Goal: Information Seeking & Learning: Learn about a topic

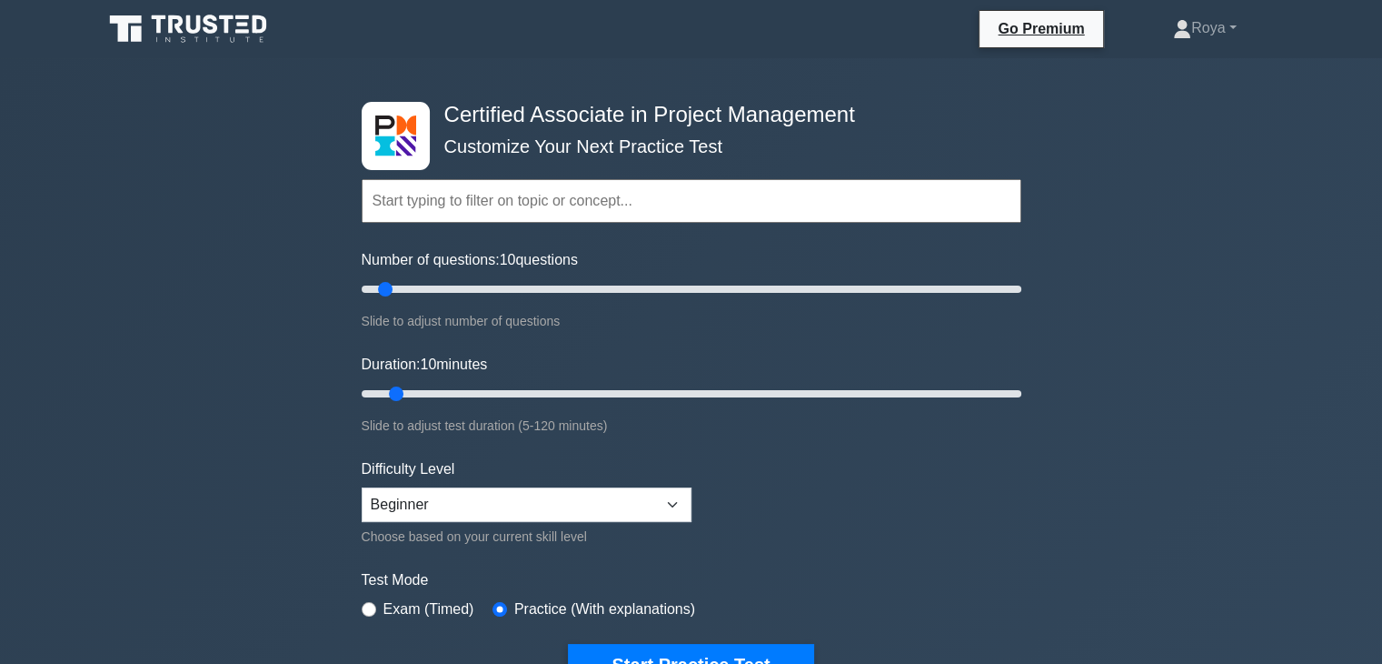
click at [425, 205] on input "text" at bounding box center [692, 201] width 660 height 44
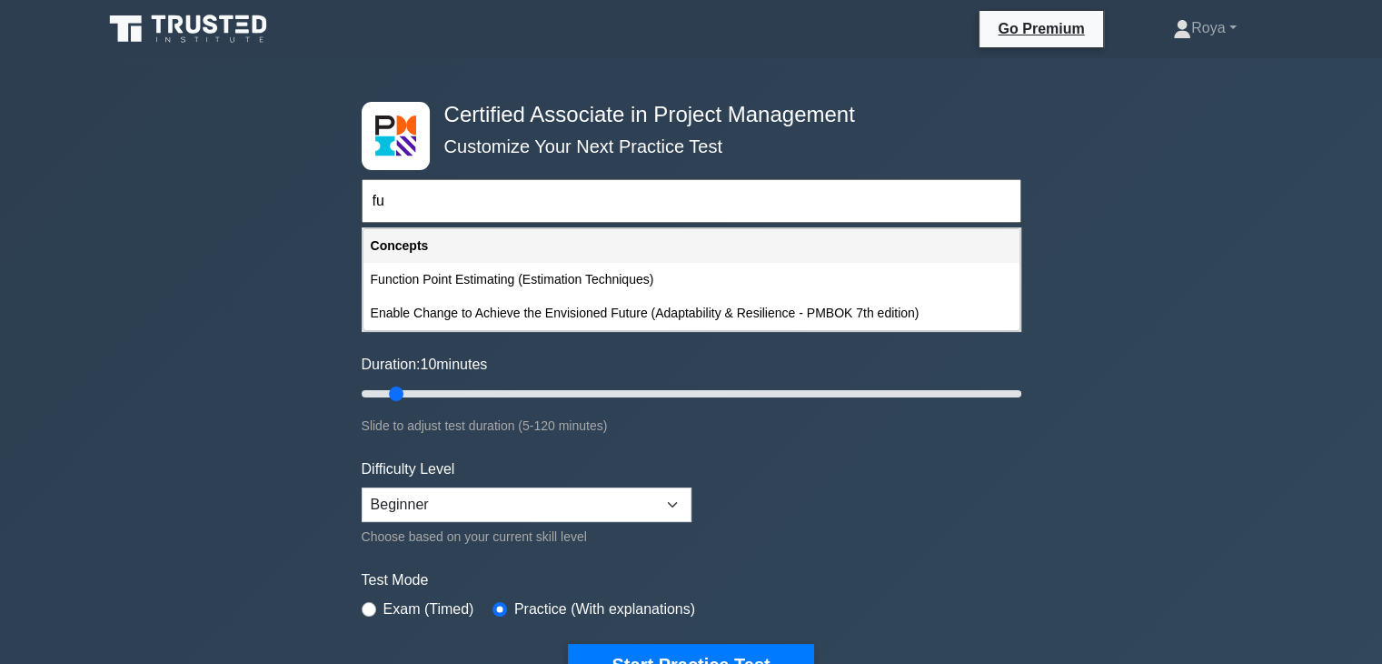
type input "f"
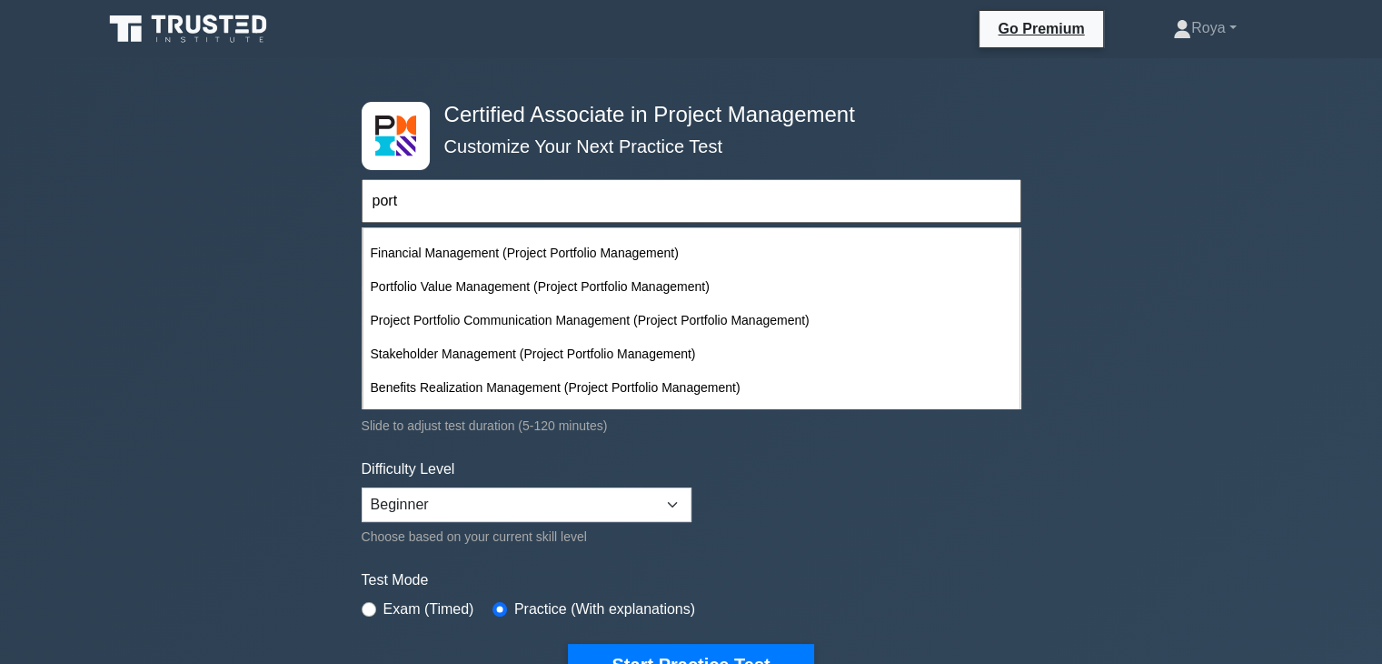
scroll to position [394, 0]
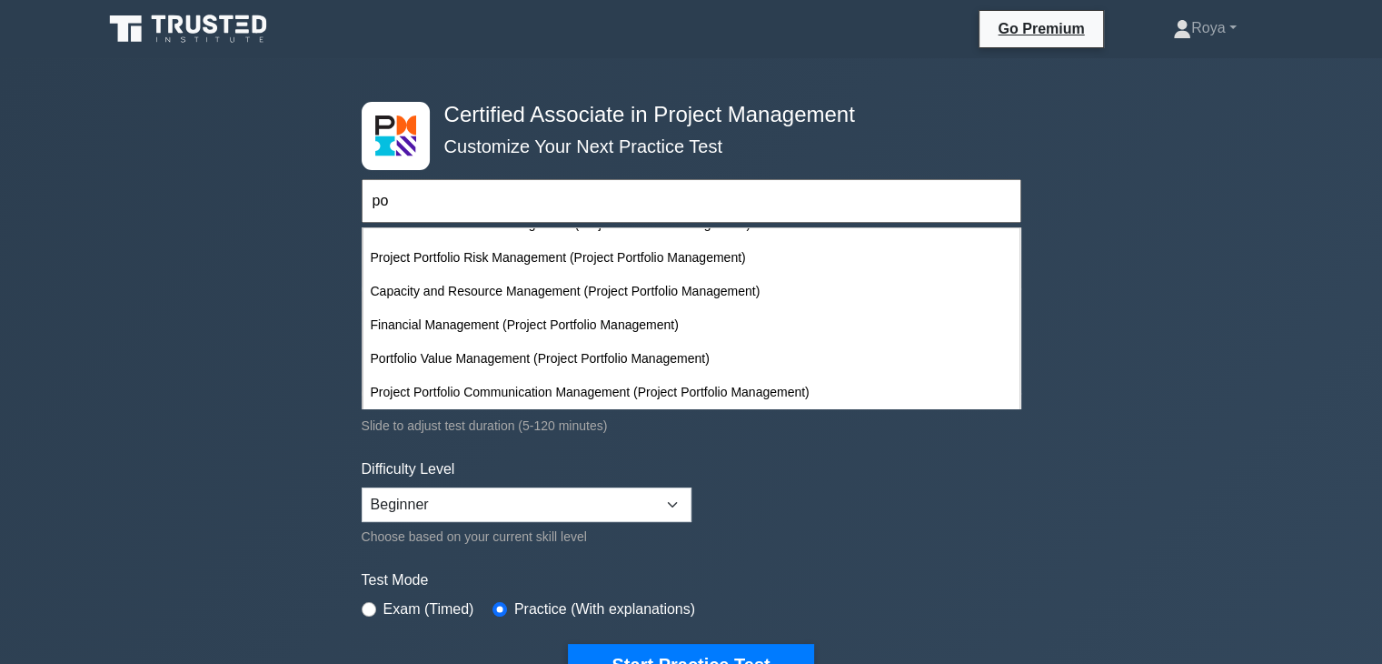
type input "p"
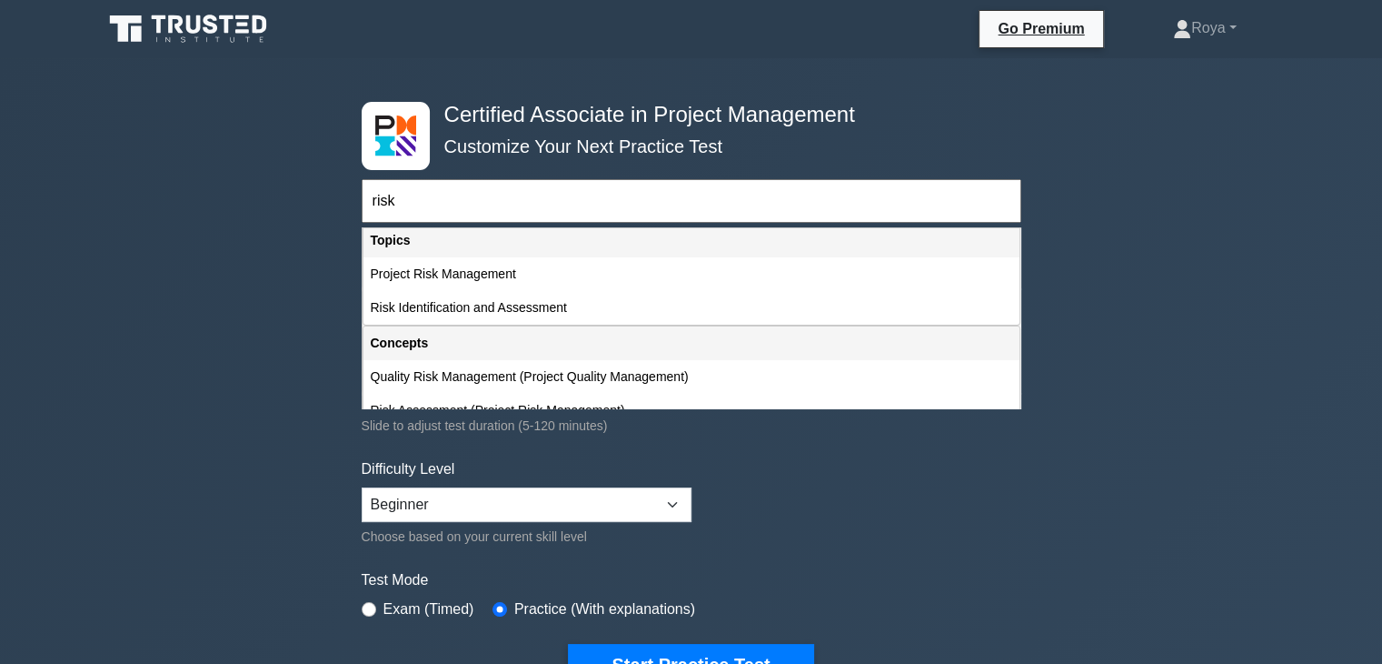
scroll to position [0, 0]
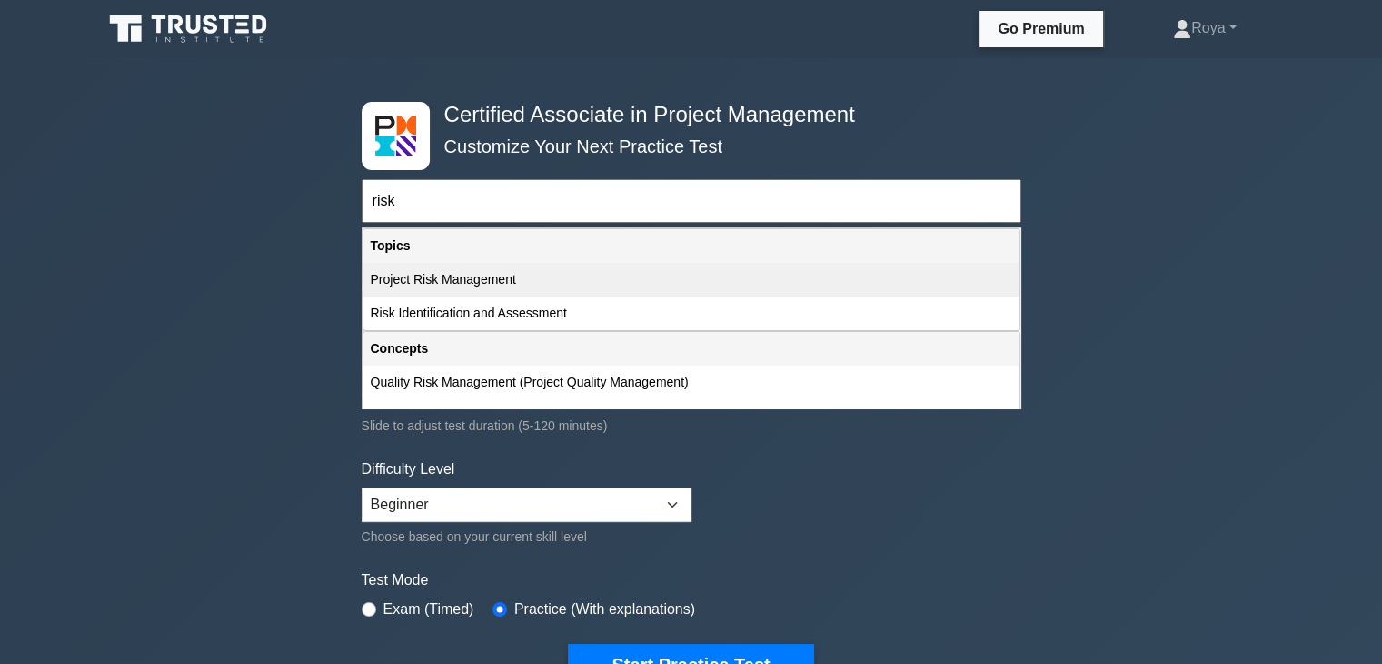
click at [856, 270] on div "Project Risk Management" at bounding box center [692, 280] width 656 height 34
type input "Project Risk Management"
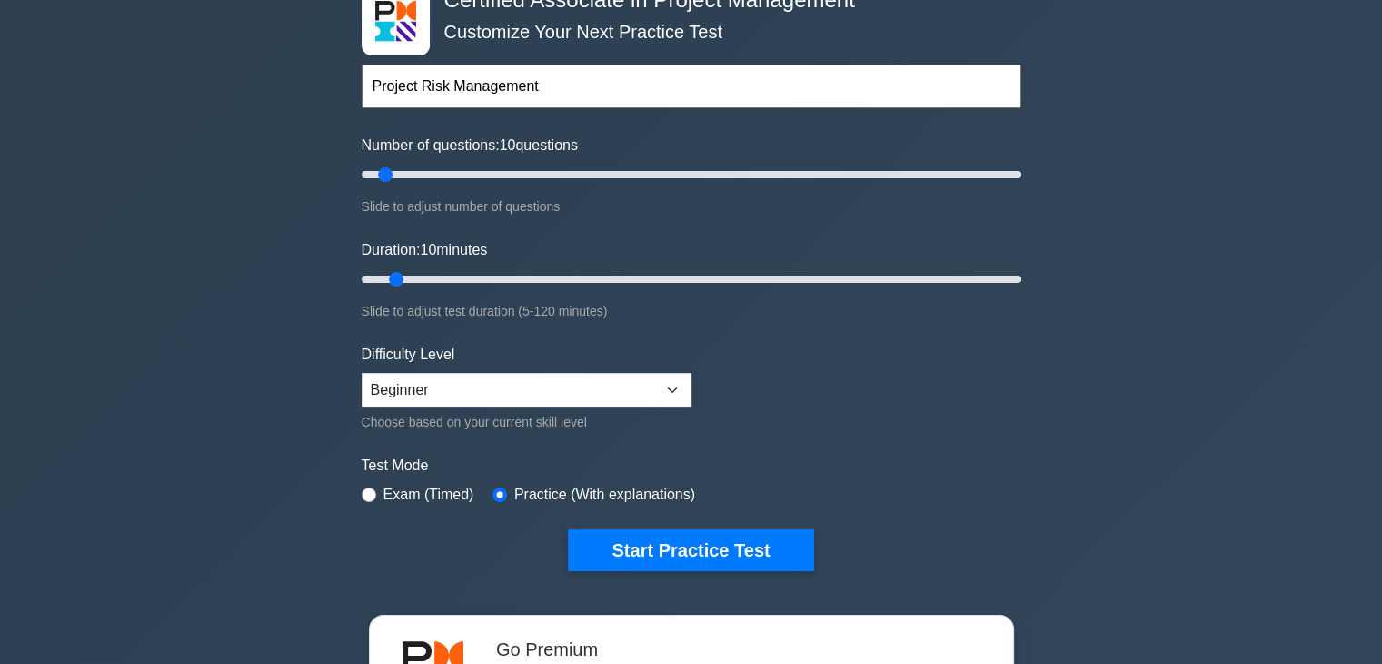
scroll to position [116, 0]
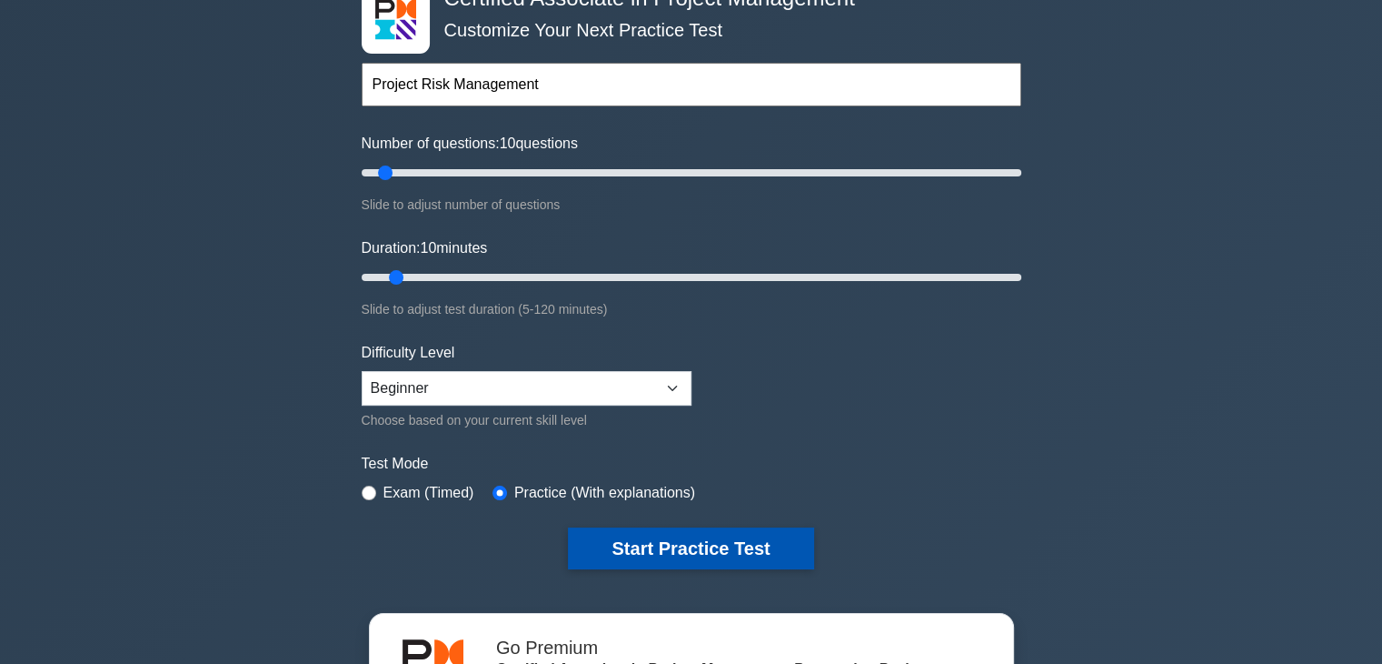
click at [594, 539] on button "Start Practice Test" at bounding box center [690, 548] width 245 height 42
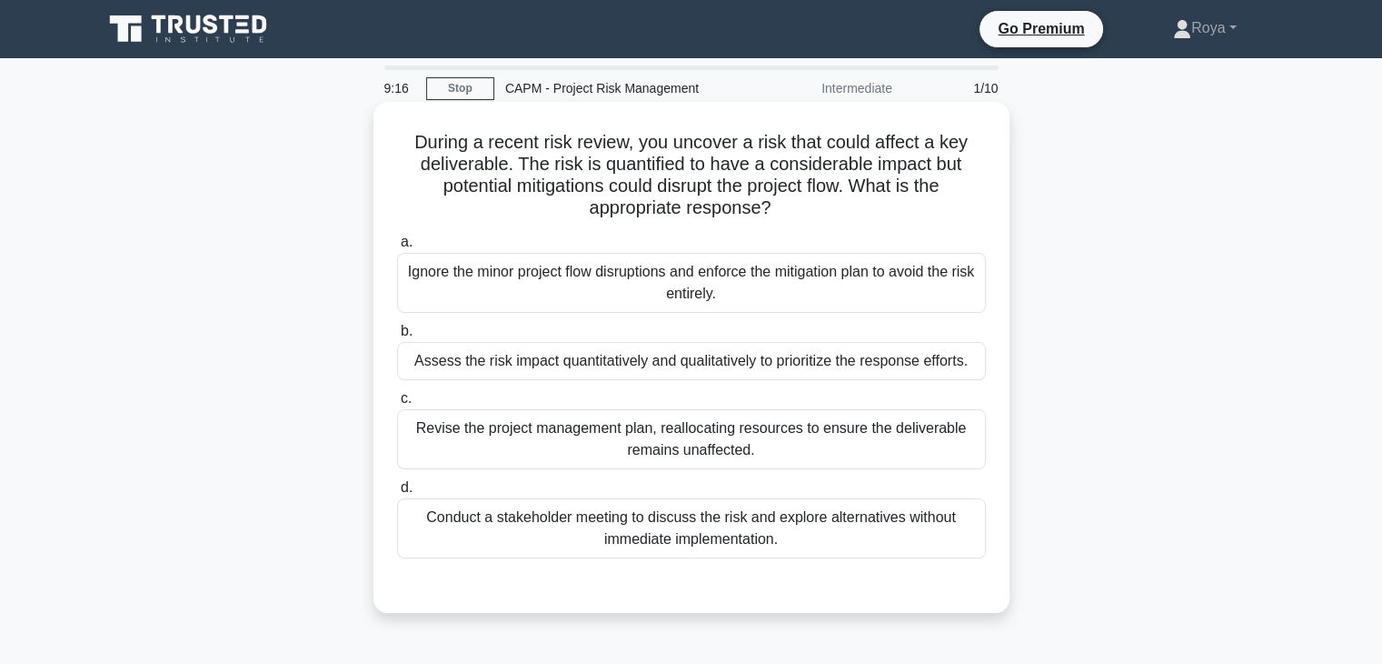
click at [883, 532] on div "Conduct a stakeholder meeting to discuss the risk and explore alternatives with…" at bounding box center [691, 528] width 589 height 60
click at [397, 494] on input "d. Conduct a stakeholder meeting to discuss the risk and explore alternatives w…" at bounding box center [397, 488] width 0 height 12
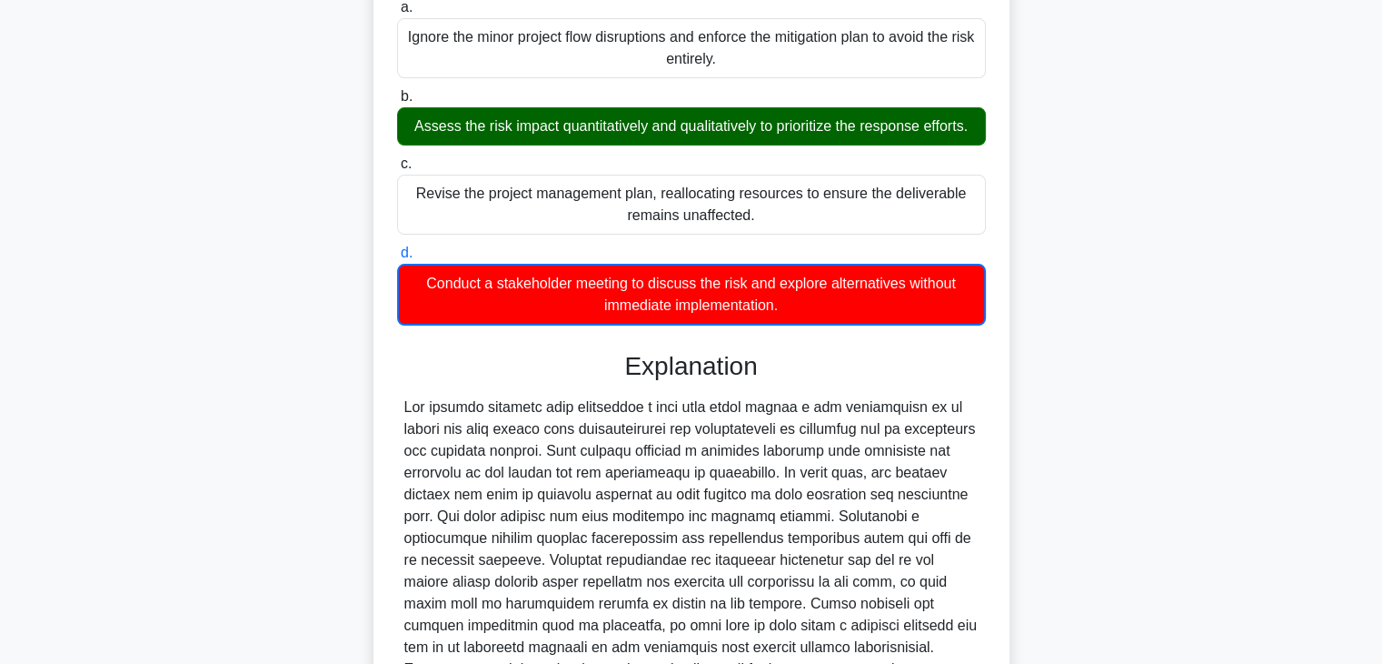
scroll to position [414, 0]
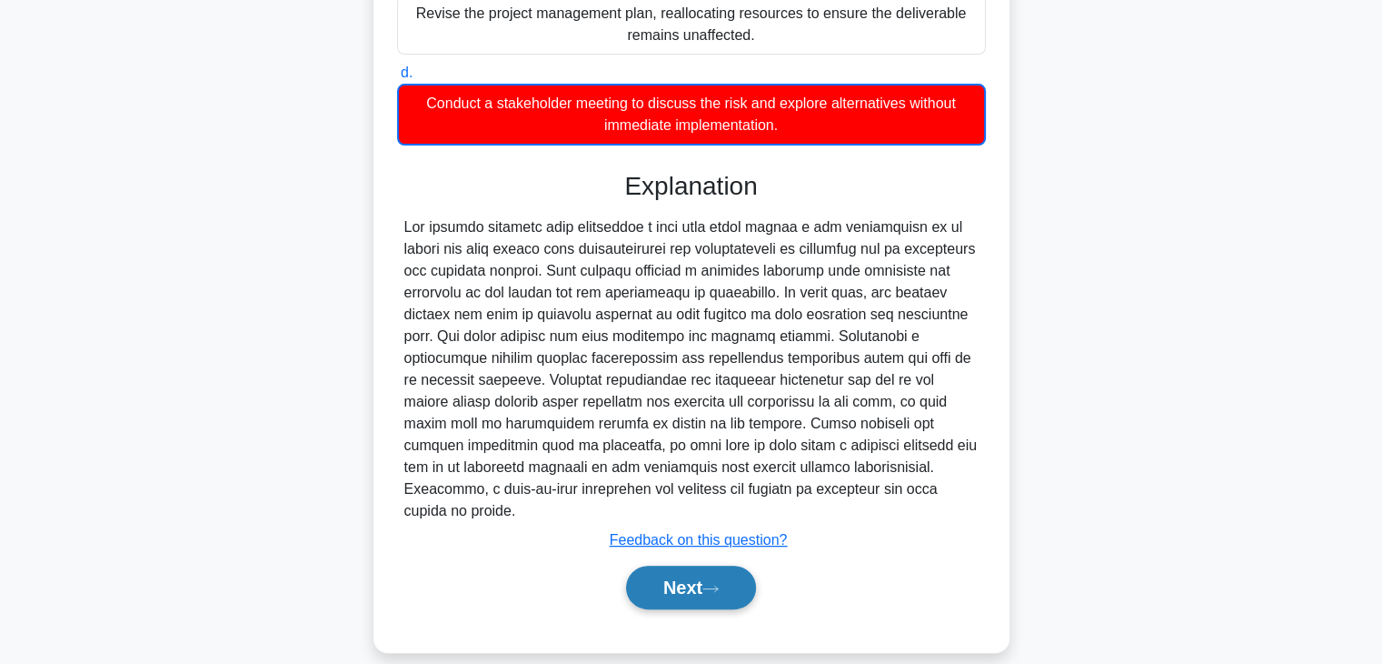
click at [690, 571] on button "Next" at bounding box center [691, 587] width 130 height 44
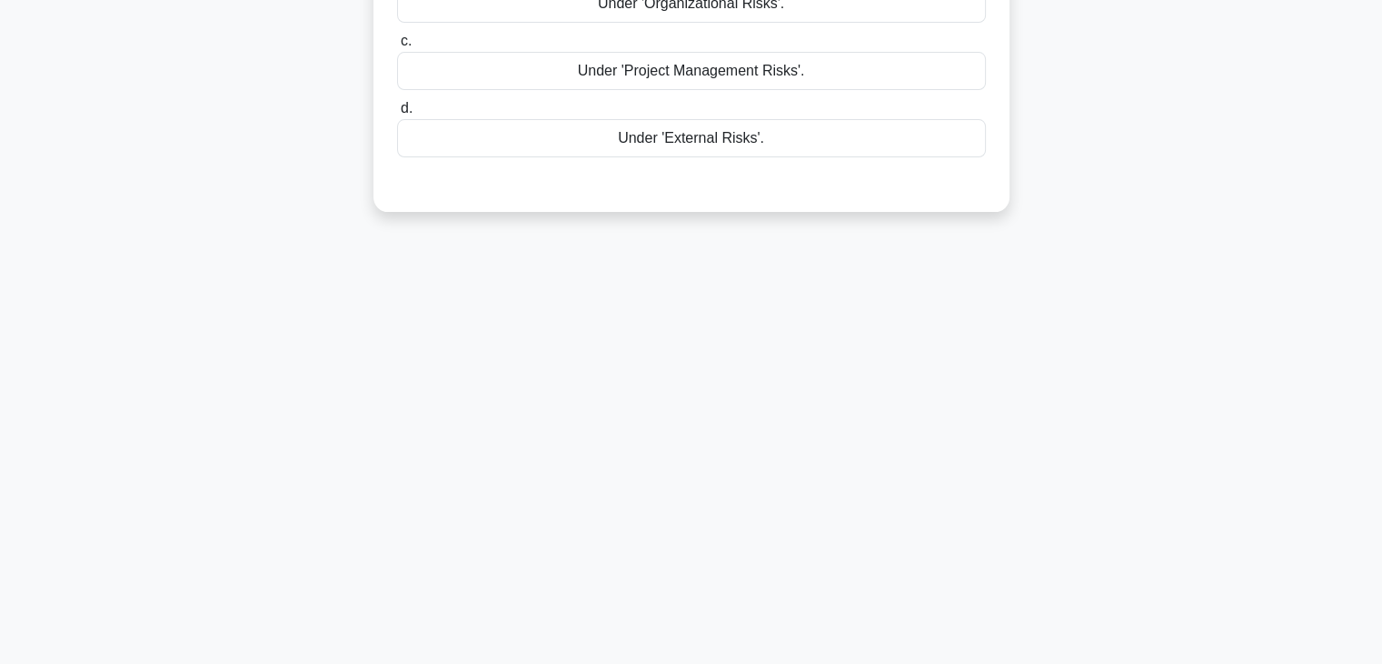
scroll to position [0, 0]
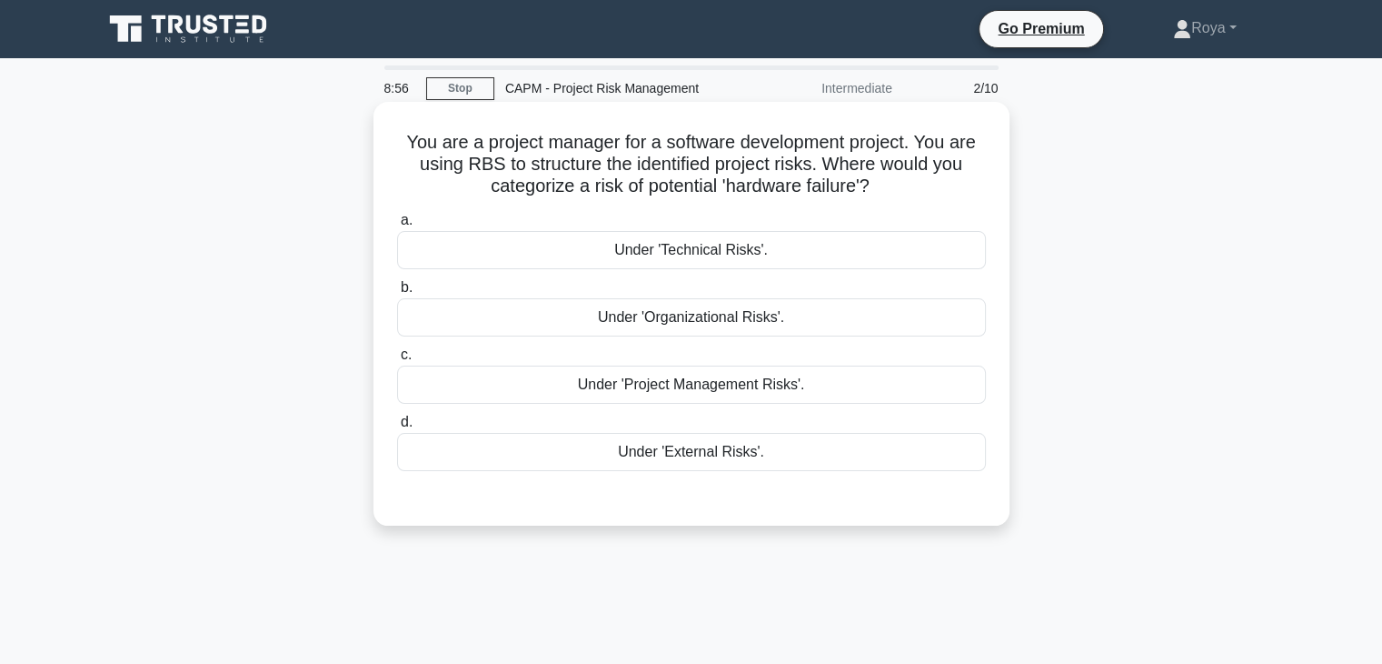
click at [809, 319] on div "Under 'Organizational Risks'." at bounding box center [691, 317] width 589 height 38
click at [397, 294] on input "b. Under 'Organizational Risks'." at bounding box center [397, 288] width 0 height 12
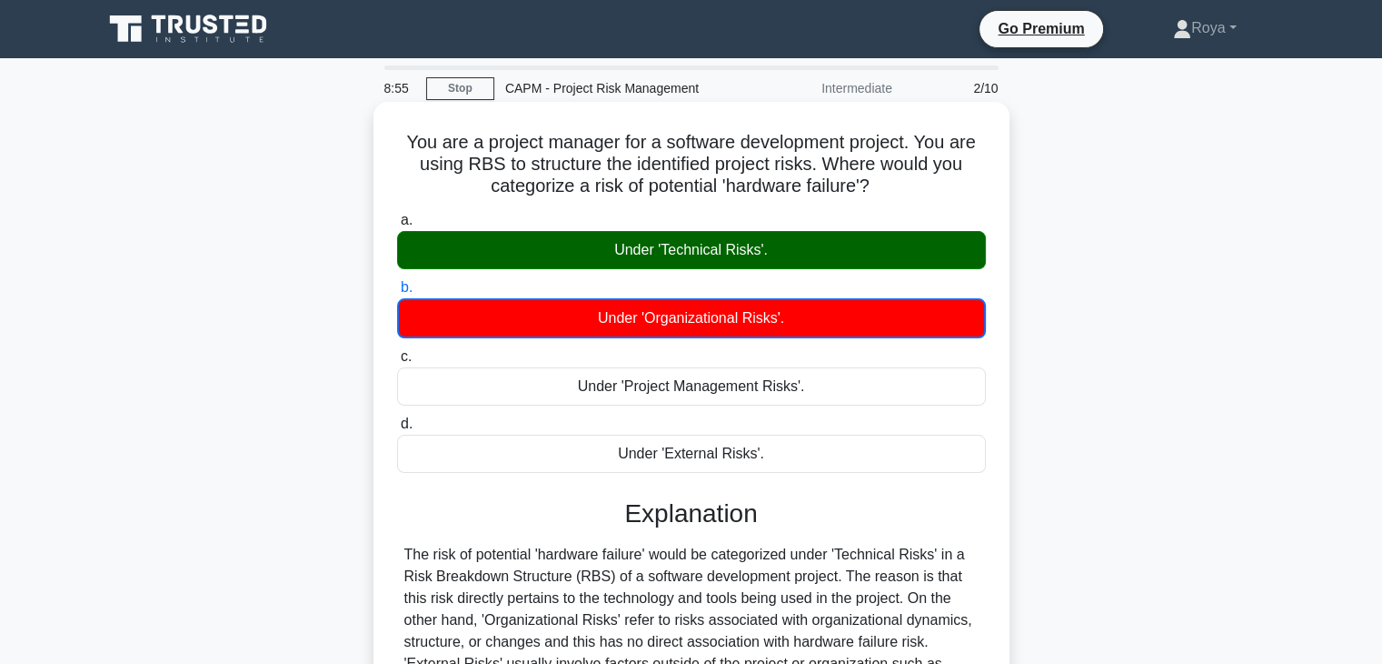
scroll to position [319, 0]
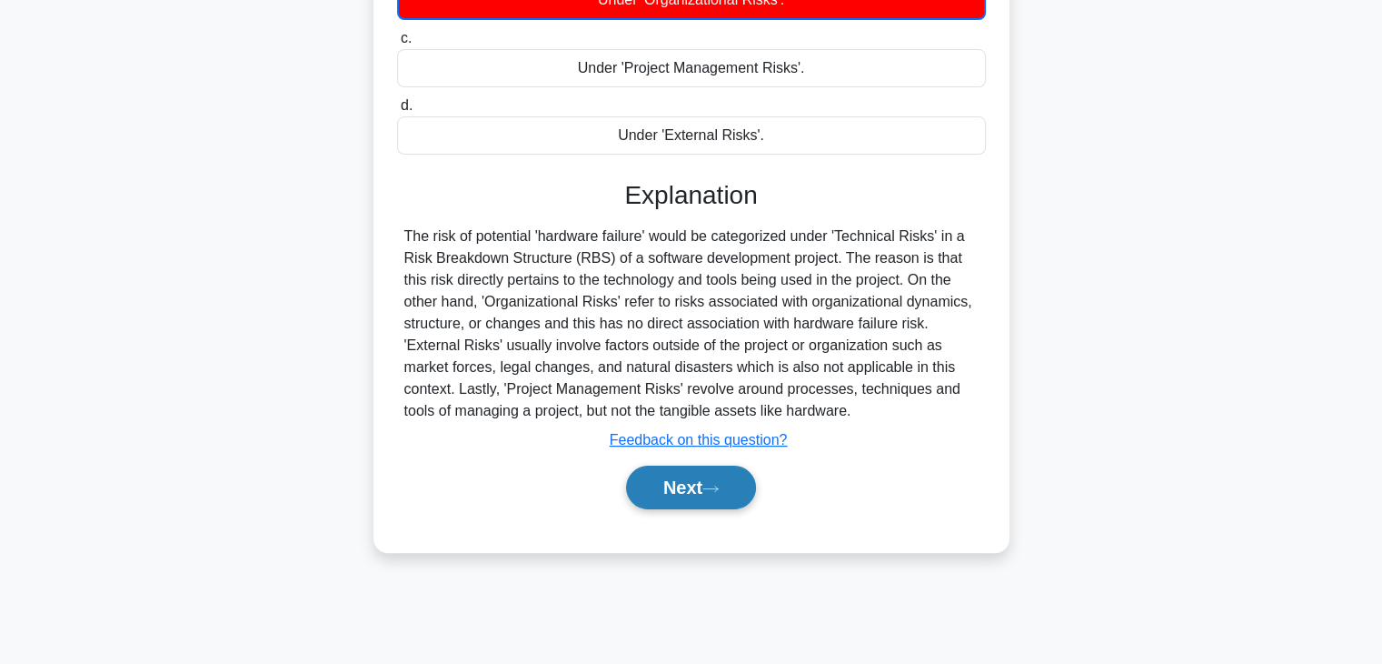
click at [703, 473] on button "Next" at bounding box center [691, 487] width 130 height 44
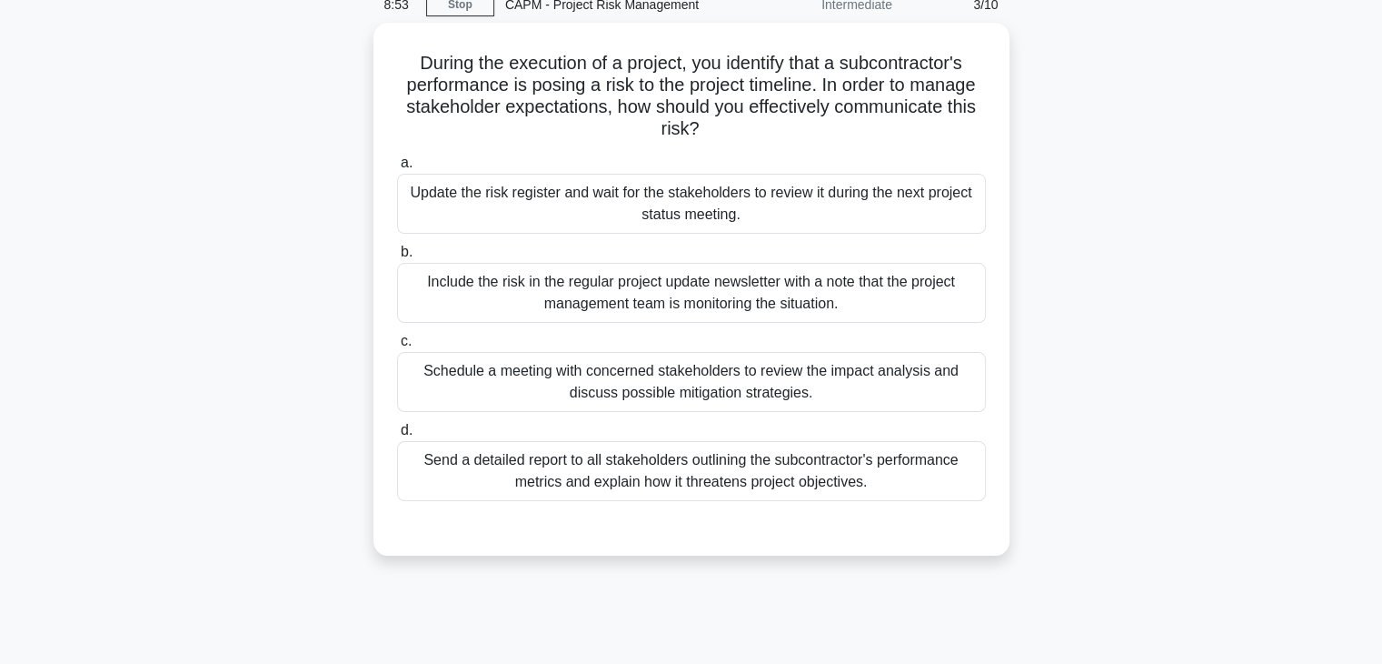
scroll to position [78, 0]
